Goal: Find specific page/section: Find specific page/section

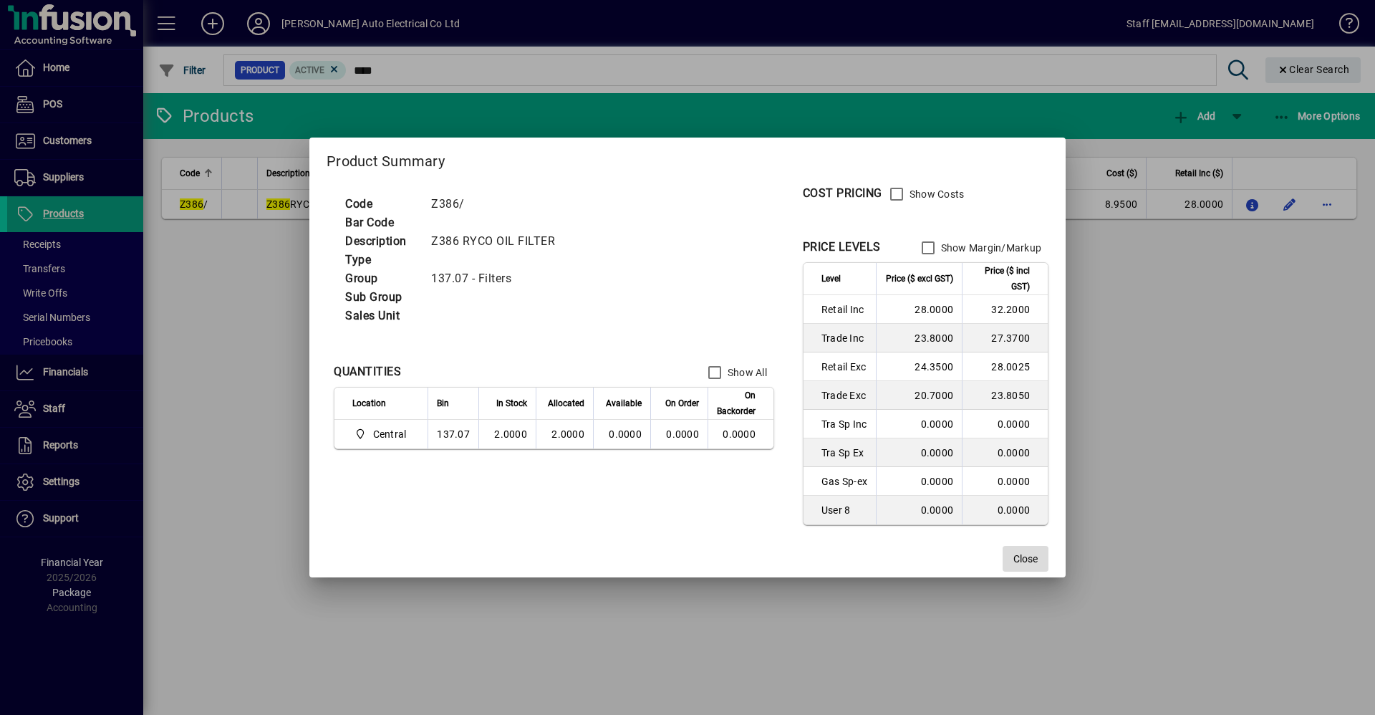
click at [1028, 559] on span "Close" at bounding box center [1025, 558] width 24 height 15
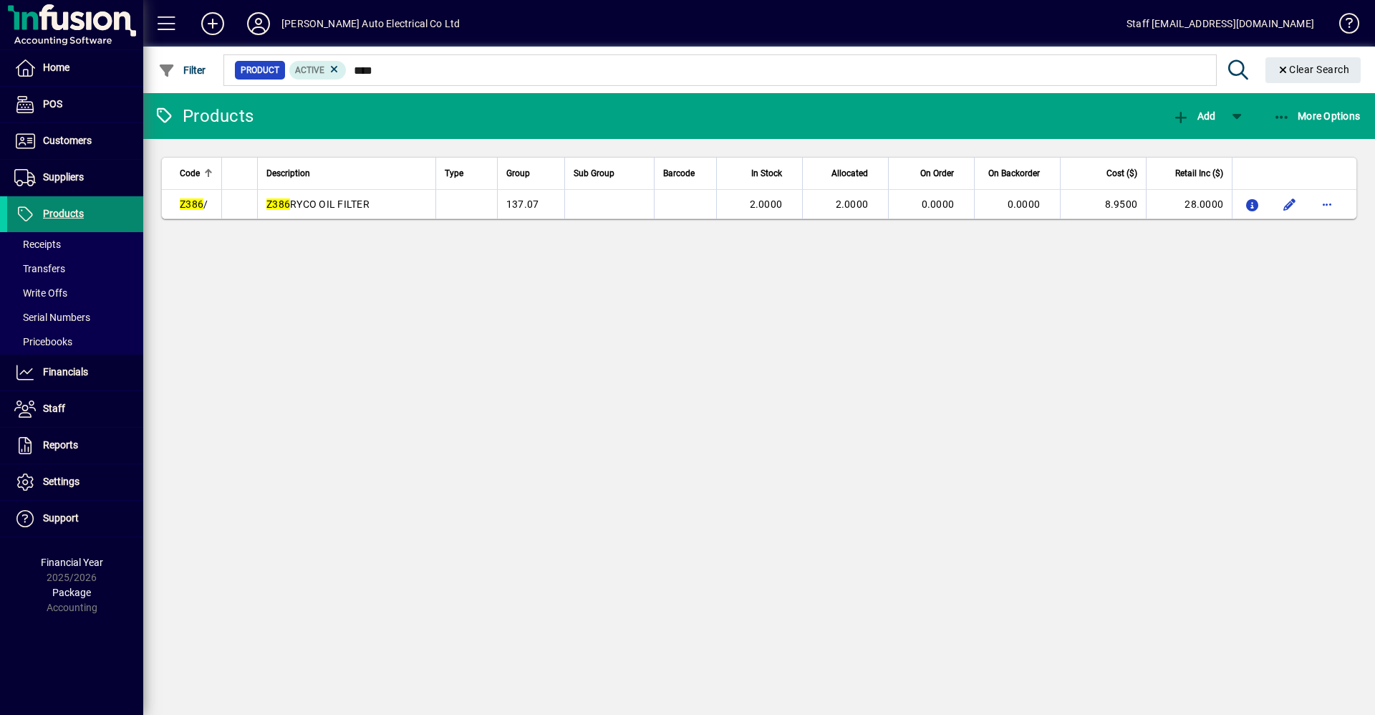
click at [81, 209] on span "Products" at bounding box center [63, 213] width 41 height 11
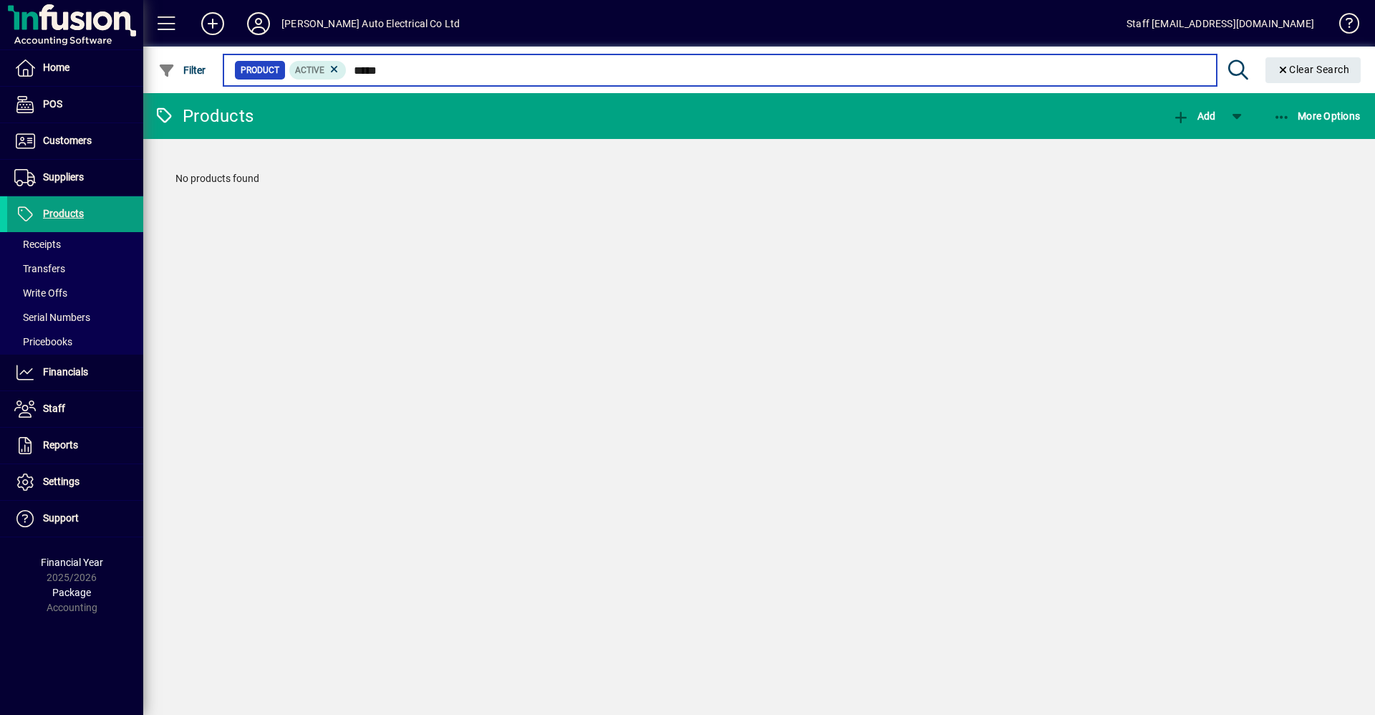
type input "*****"
